Goal: Information Seeking & Learning: Learn about a topic

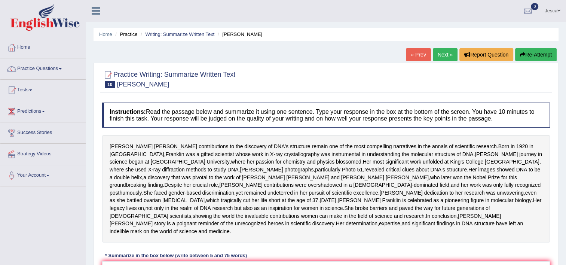
click at [425, 52] on link "« Prev" at bounding box center [418, 54] width 25 height 13
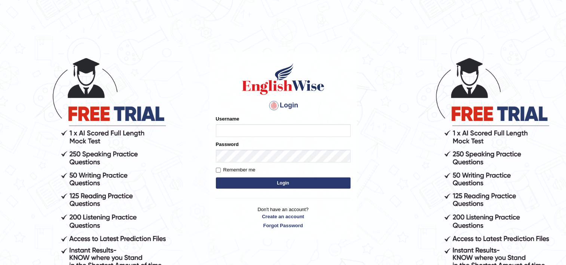
type input "p"
type input "jesca_pte"
click at [247, 180] on button "Login" at bounding box center [283, 182] width 135 height 11
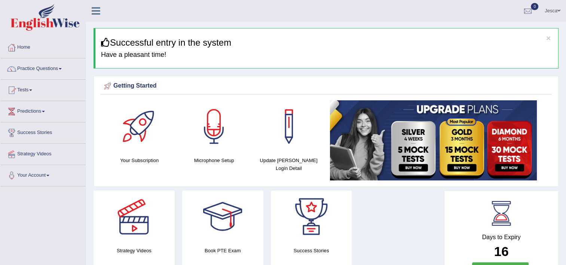
click at [46, 69] on link "Practice Questions" at bounding box center [42, 67] width 85 height 19
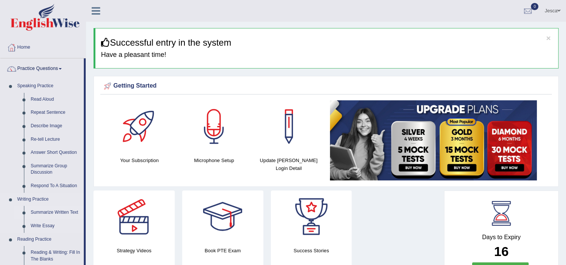
click at [49, 211] on link "Summarize Written Text" at bounding box center [55, 212] width 56 height 13
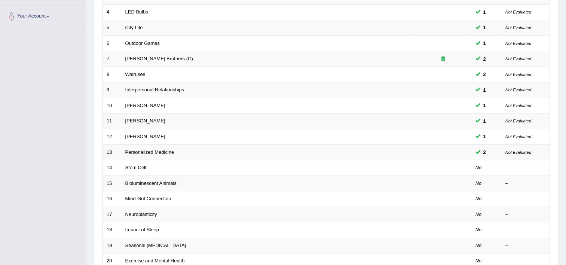
scroll to position [159, 0]
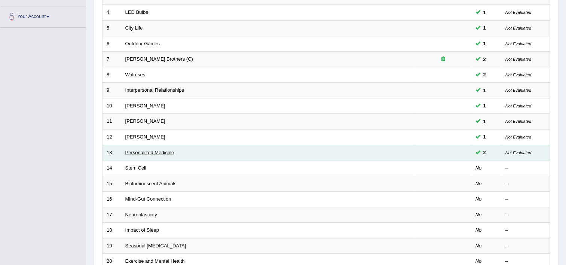
click at [154, 153] on link "Personalized Medicine" at bounding box center [149, 153] width 49 height 6
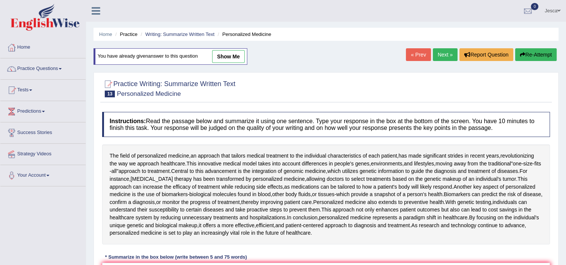
click at [446, 54] on link "Next »" at bounding box center [445, 54] width 25 height 13
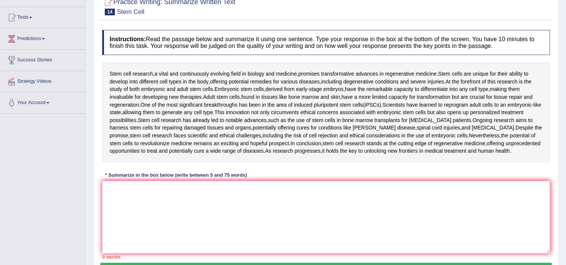
scroll to position [73, 0]
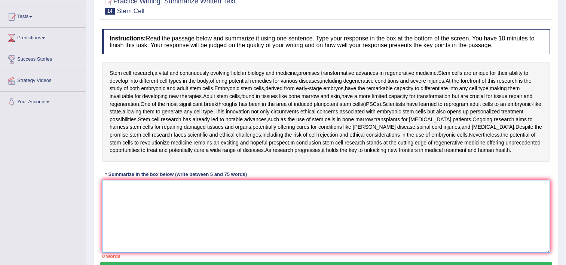
click at [276, 201] on textarea at bounding box center [326, 216] width 448 height 73
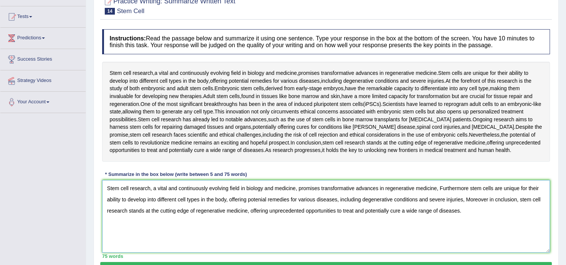
click at [501, 198] on textarea "Stem cell research, a vital and continuously evolving field in biology and medi…" at bounding box center [326, 216] width 448 height 73
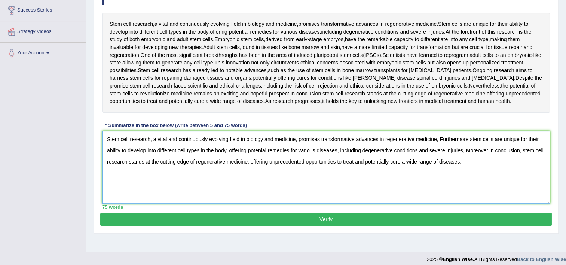
scroll to position [128, 0]
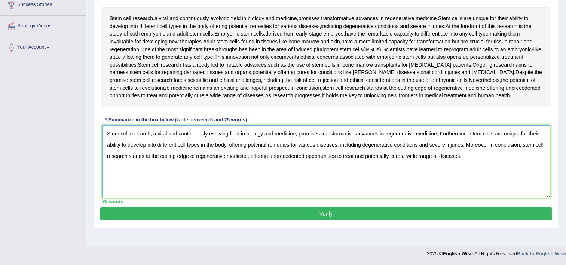
type textarea "Stem cell research, a vital and continuously evolving field in biology and medi…"
click at [381, 211] on button "Verify" at bounding box center [326, 213] width 452 height 13
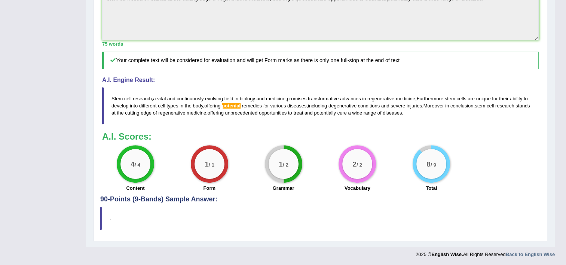
scroll to position [51, 0]
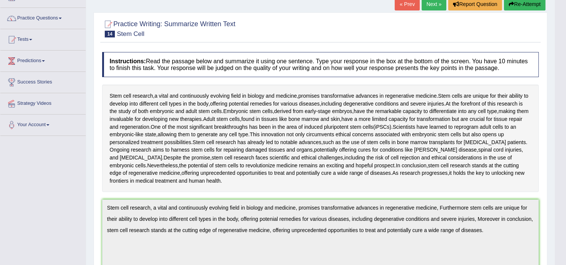
click at [437, 3] on link "Next »" at bounding box center [434, 4] width 25 height 13
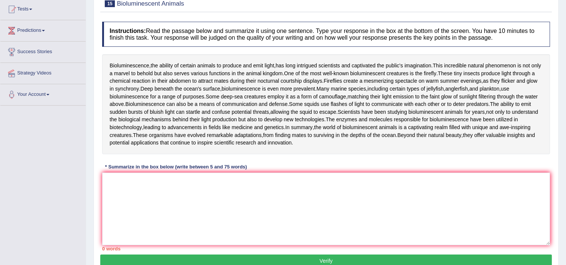
scroll to position [81, 0]
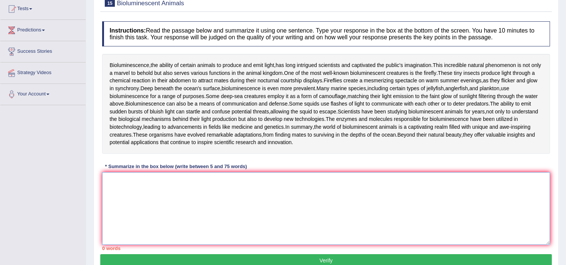
click at [265, 232] on textarea at bounding box center [326, 208] width 448 height 73
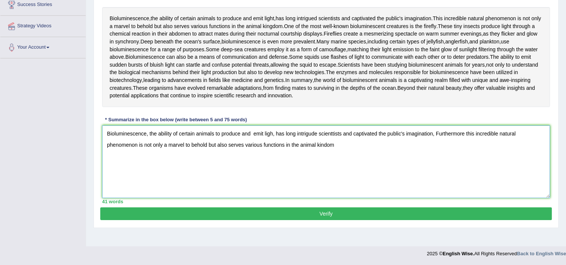
scroll to position [134, 0]
click at [482, 185] on textarea "Bioluminescence, the ability of certain animals to produce and emit ligh, has l…" at bounding box center [326, 161] width 448 height 73
click at [541, 187] on textarea "Bioluminescence, the ability of certain animals to produce and emit ligh, has l…" at bounding box center [326, 161] width 448 height 73
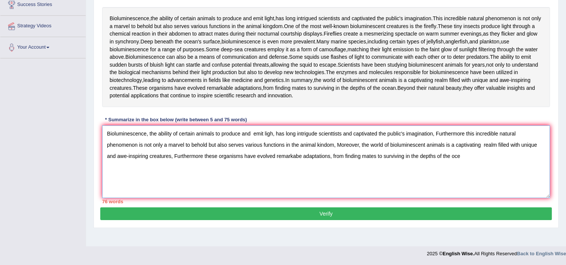
type textarea "Bioluminescence, the ability of certain animals to produce and emit ligh, has l…"
